Goal: Information Seeking & Learning: Learn about a topic

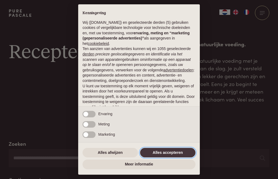
click at [179, 152] on button "Alles accepteren" at bounding box center [167, 153] width 55 height 10
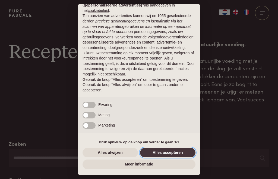
click at [179, 149] on button "Alles accepteren" at bounding box center [167, 153] width 55 height 10
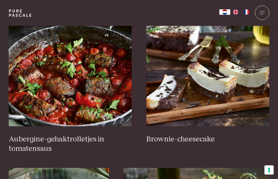
scroll to position [220, 0]
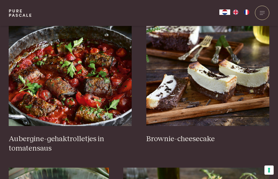
click at [86, 102] on img at bounding box center [70, 72] width 123 height 108
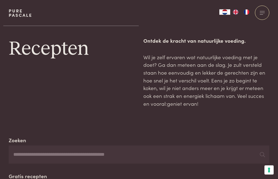
scroll to position [0, 0]
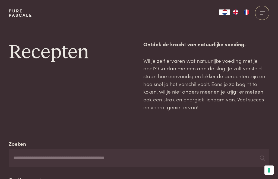
click at [260, 15] on div at bounding box center [262, 13] width 14 height 14
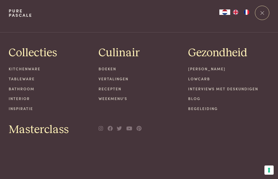
click at [217, 68] on link "[PERSON_NAME]" at bounding box center [228, 69] width 81 height 6
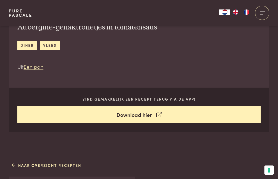
scroll to position [191, 0]
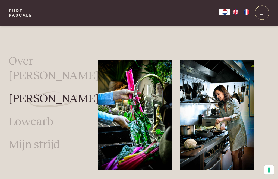
scroll to position [560, 0]
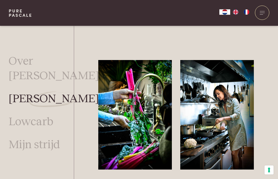
click at [224, 127] on img at bounding box center [216, 115] width 73 height 110
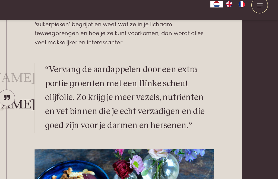
scroll to position [1660, 31]
